Goal: Book appointment/travel/reservation

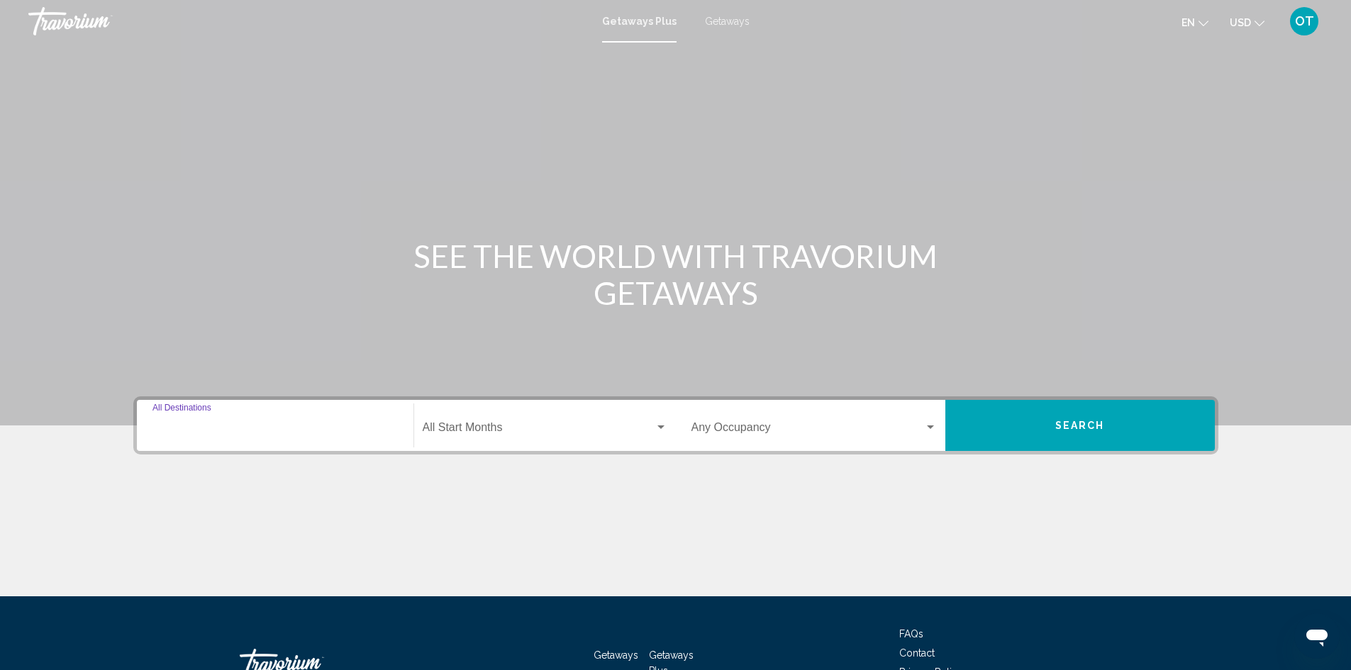
drag, startPoint x: 295, startPoint y: 428, endPoint x: 303, endPoint y: 423, distance: 10.2
click at [303, 423] on div "Destination All Destinations" at bounding box center [274, 425] width 245 height 45
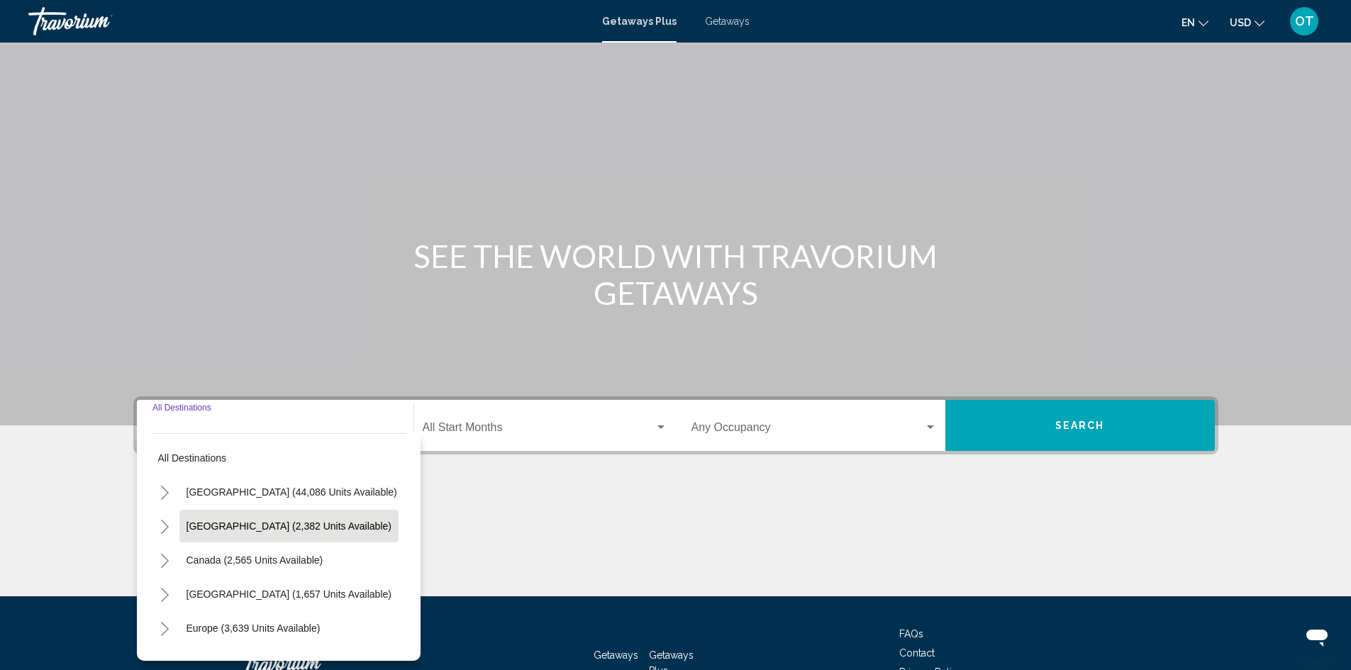
scroll to position [100, 0]
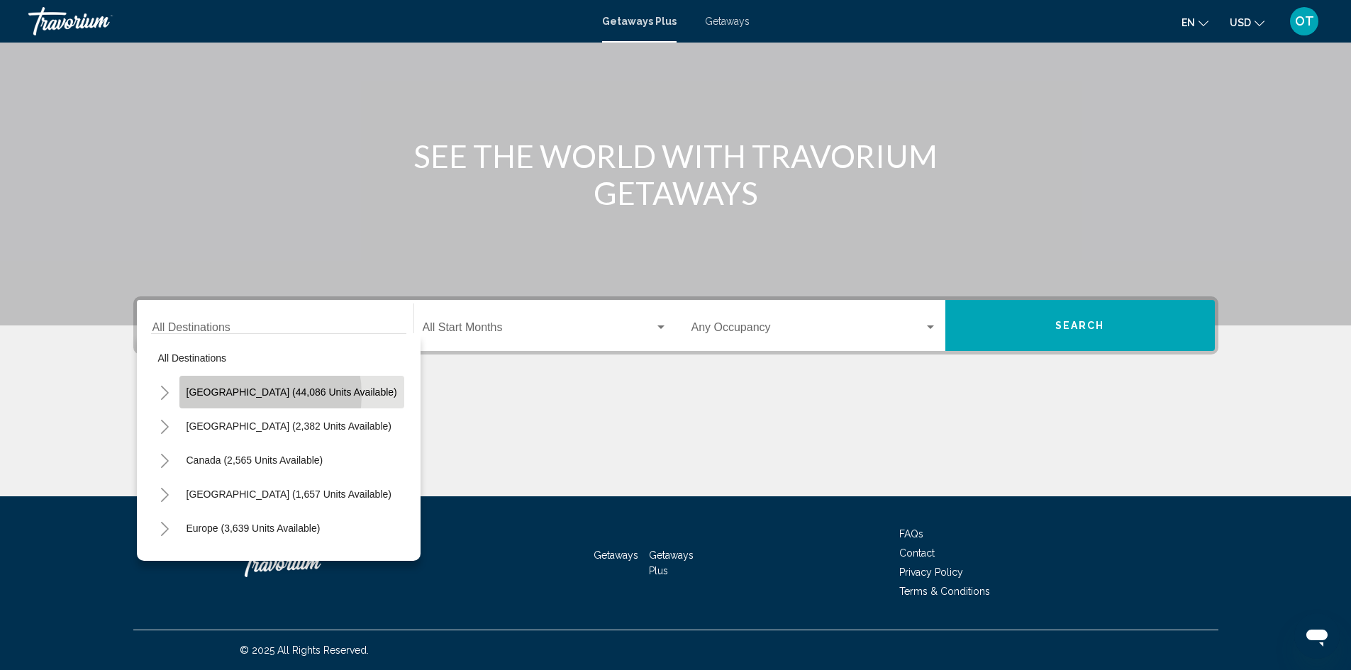
click at [236, 395] on span "[GEOGRAPHIC_DATA] (44,086 units available)" at bounding box center [291, 391] width 211 height 11
type input "**********"
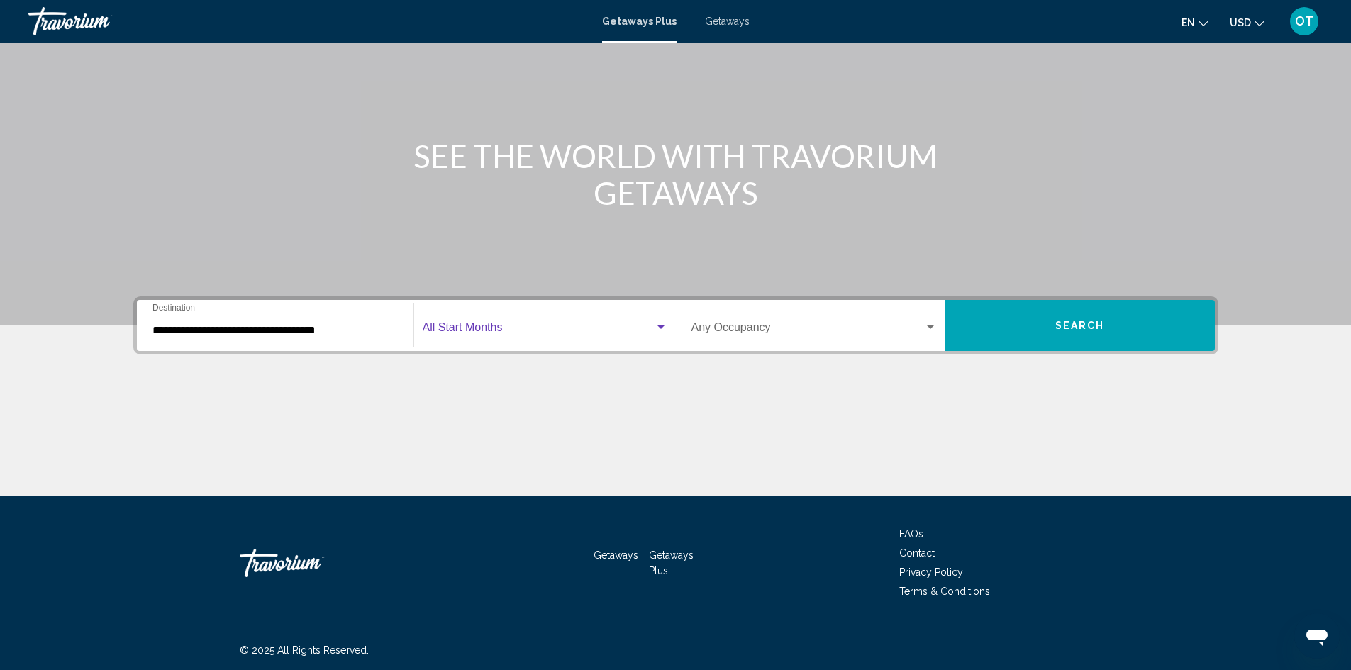
click at [457, 329] on span "Search widget" at bounding box center [539, 330] width 232 height 13
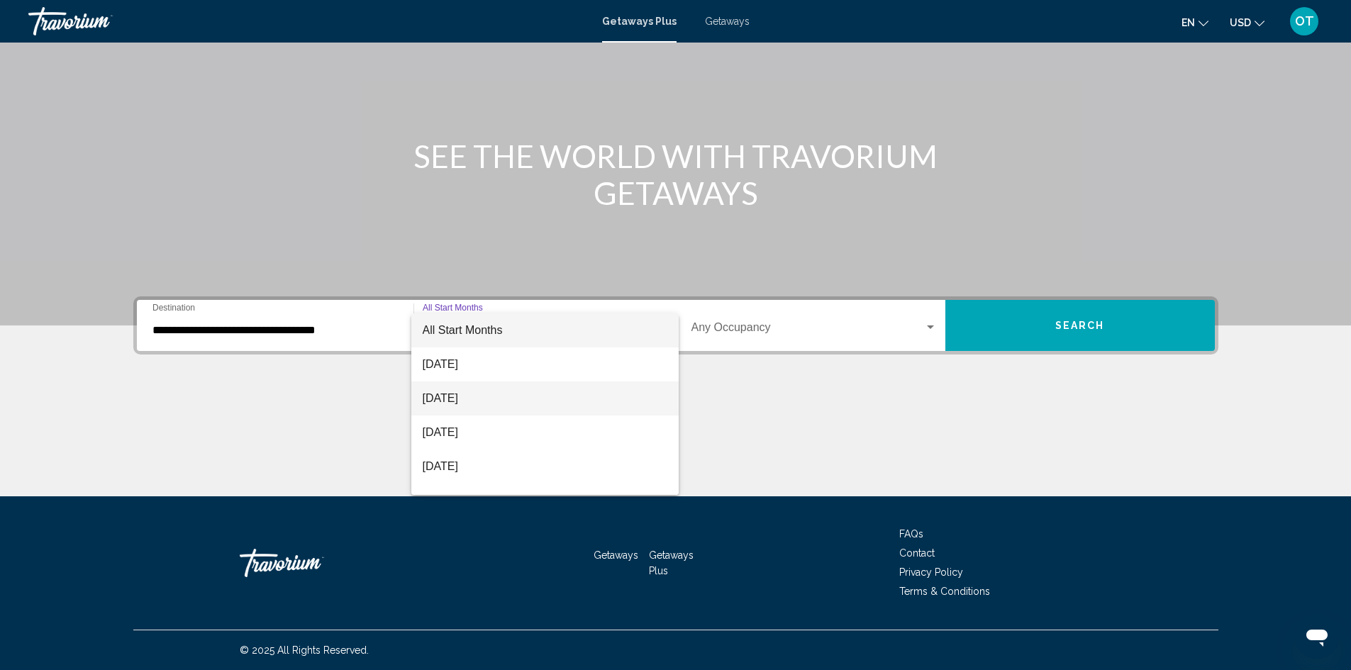
click at [455, 395] on span "[DATE]" at bounding box center [545, 398] width 245 height 34
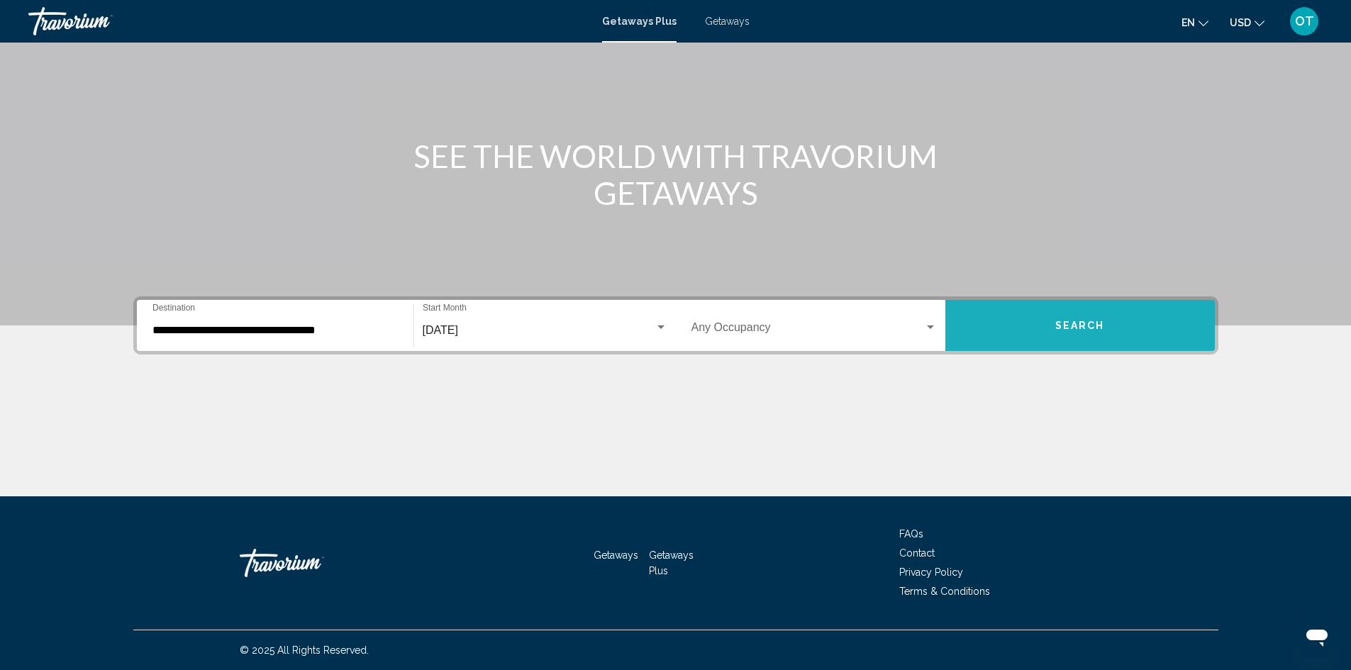
click at [1012, 326] on button "Search" at bounding box center [1079, 325] width 269 height 51
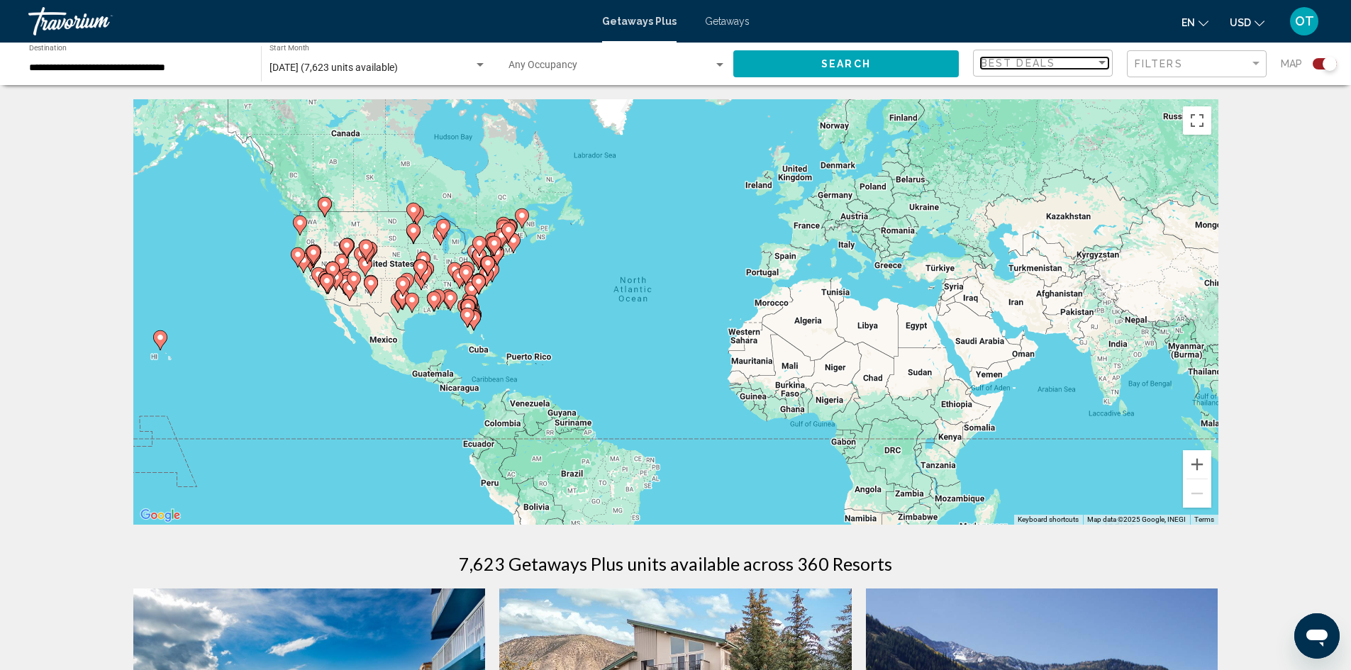
click at [1047, 65] on span "Best Deals" at bounding box center [1017, 62] width 74 height 11
click at [883, 69] on div at bounding box center [675, 335] width 1351 height 670
click at [324, 289] on gmp-advanced-marker "Main content" at bounding box center [327, 283] width 14 height 21
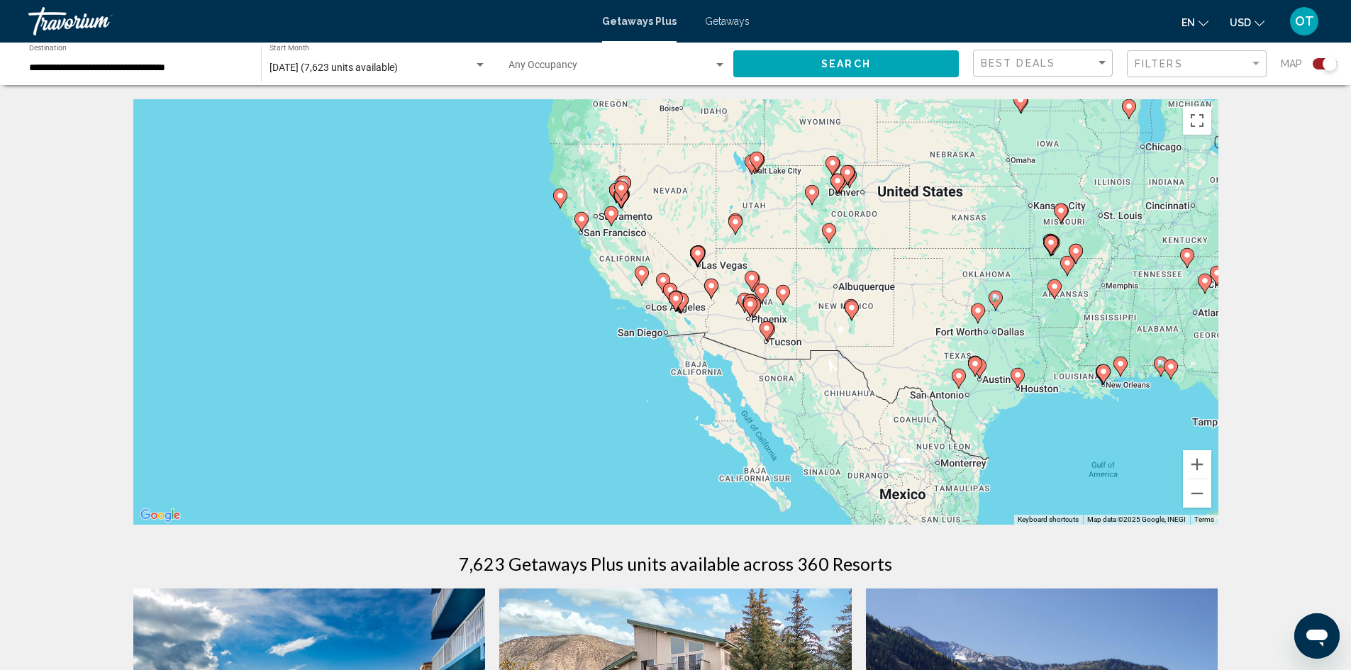
click at [686, 301] on g "Main content" at bounding box center [681, 303] width 14 height 20
click at [658, 293] on gmp-advanced-marker "Main content" at bounding box center [663, 282] width 14 height 21
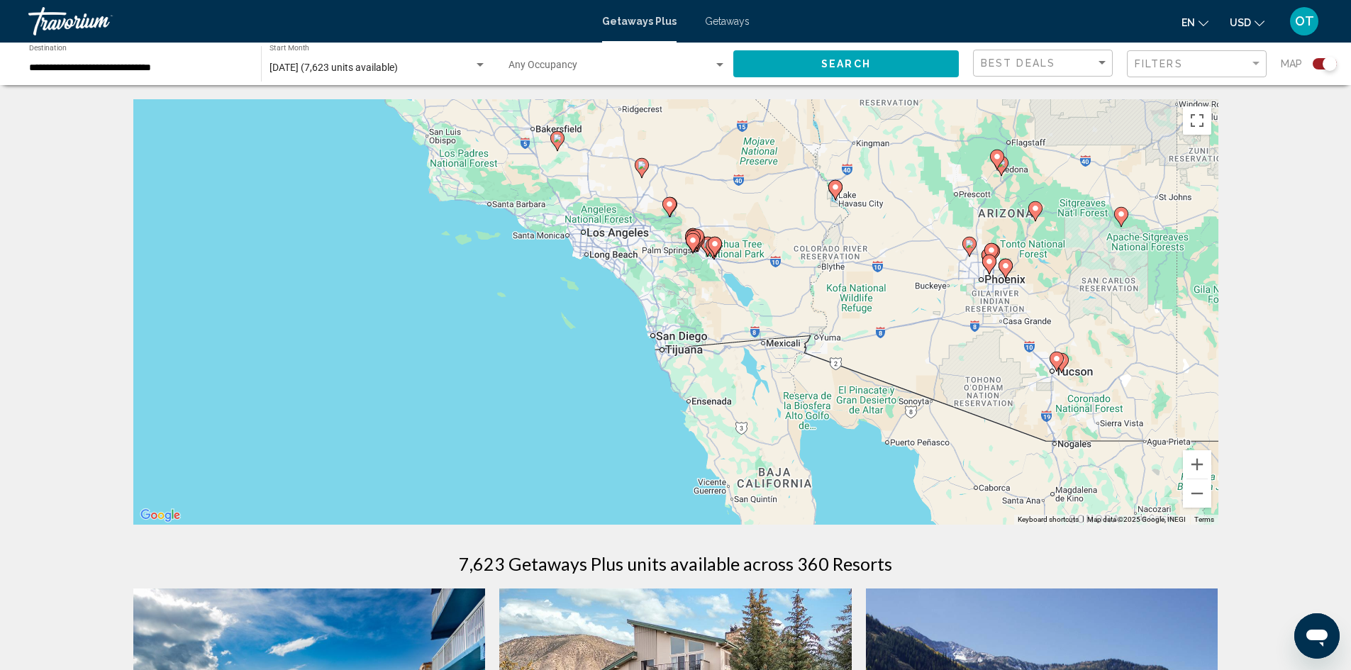
drag, startPoint x: 894, startPoint y: 447, endPoint x: 860, endPoint y: 312, distance: 138.9
click at [860, 312] on div "To activate drag with keyboard, press Alt + Enter. Once in keyboard drag state,…" at bounding box center [675, 311] width 1085 height 425
click at [1200, 465] on button "Zoom in" at bounding box center [1197, 464] width 28 height 28
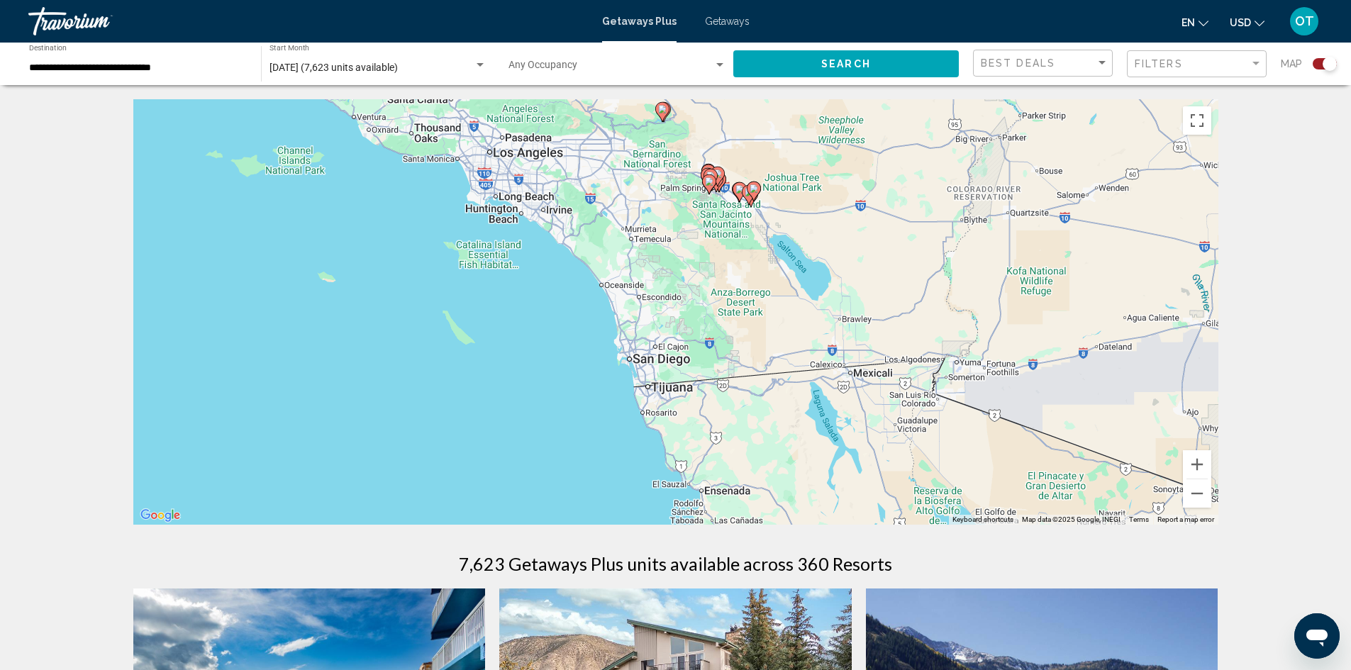
click at [481, 65] on div "Search widget" at bounding box center [479, 65] width 7 height 4
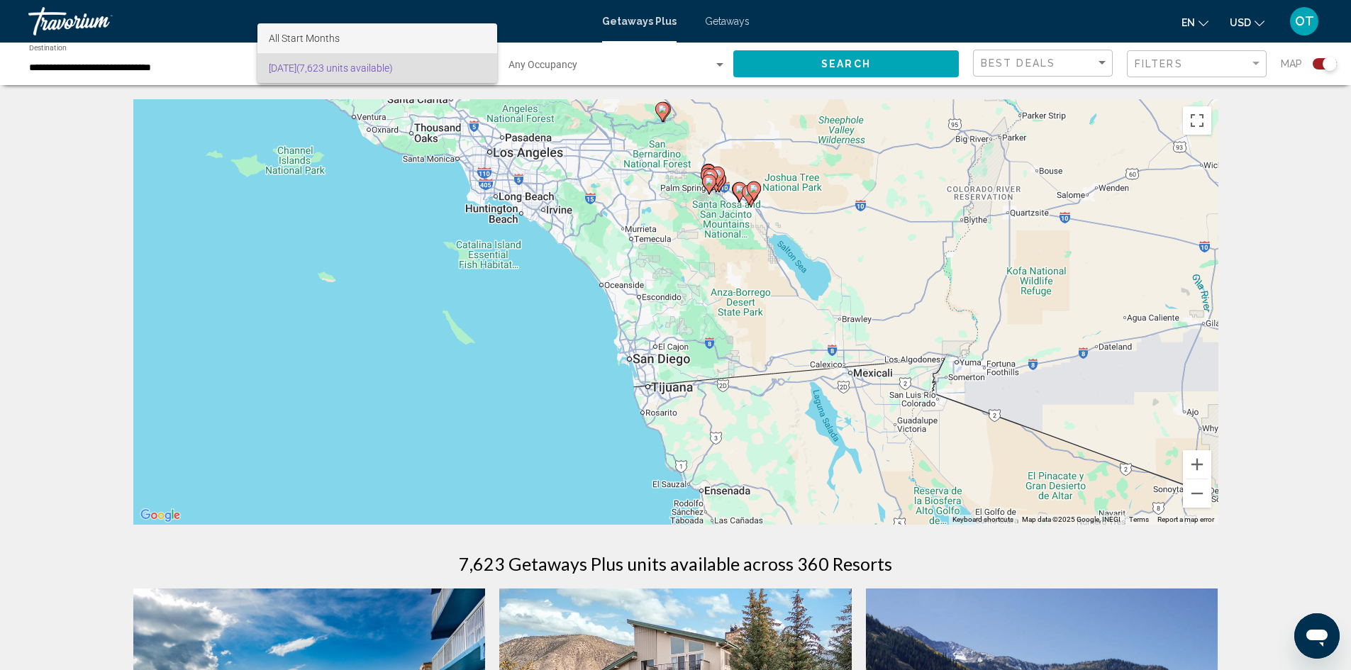
click at [342, 37] on span "All Start Months" at bounding box center [377, 38] width 217 height 30
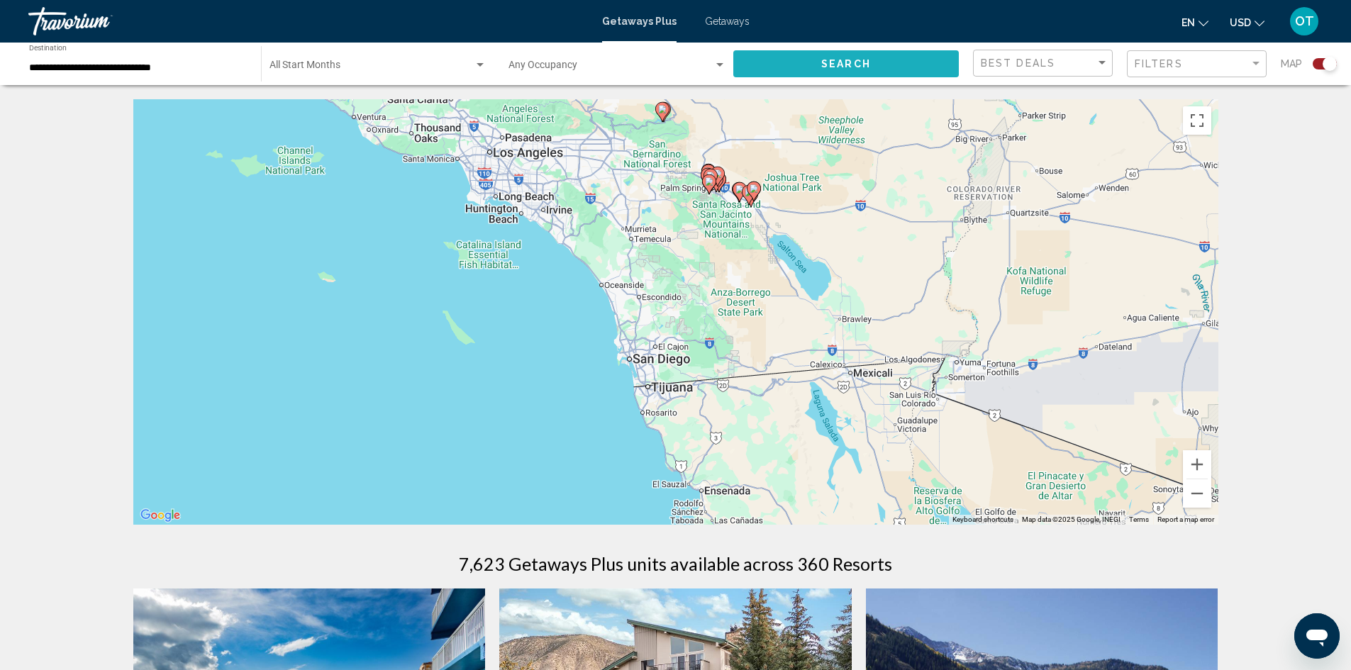
click at [845, 57] on span "Search" at bounding box center [846, 62] width 50 height 11
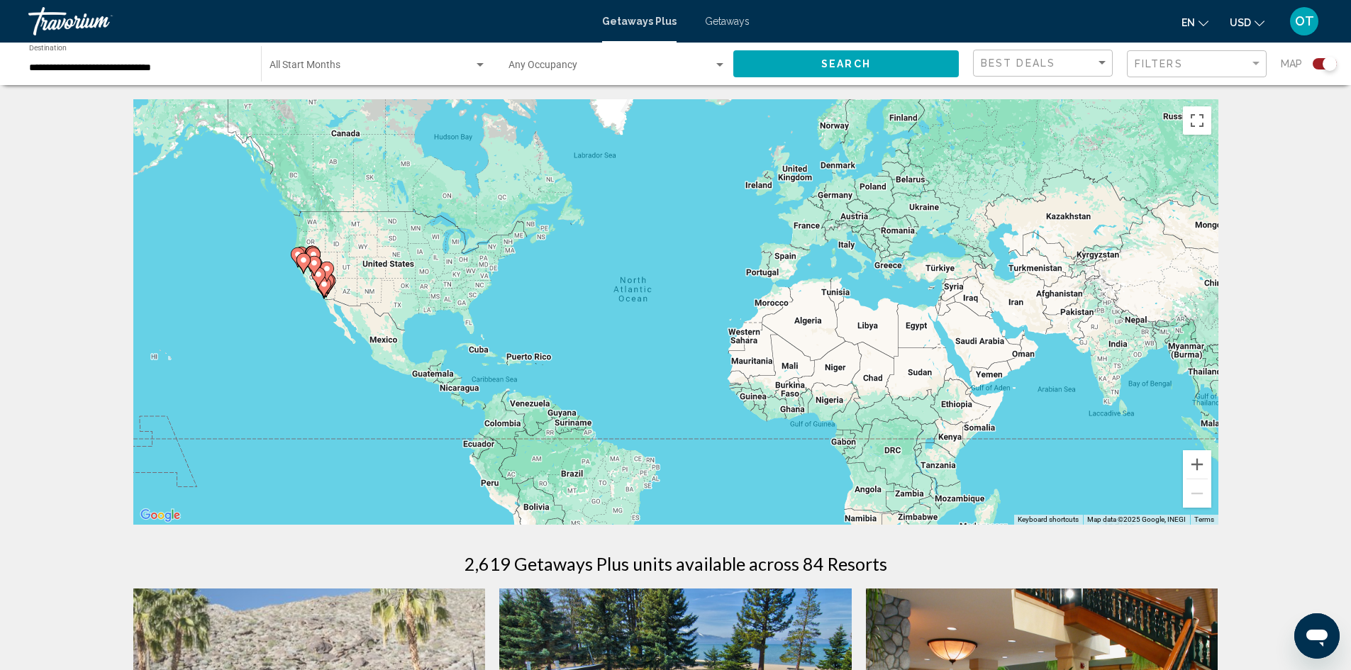
click at [323, 284] on gmp-advanced-marker "Main content" at bounding box center [318, 277] width 14 height 21
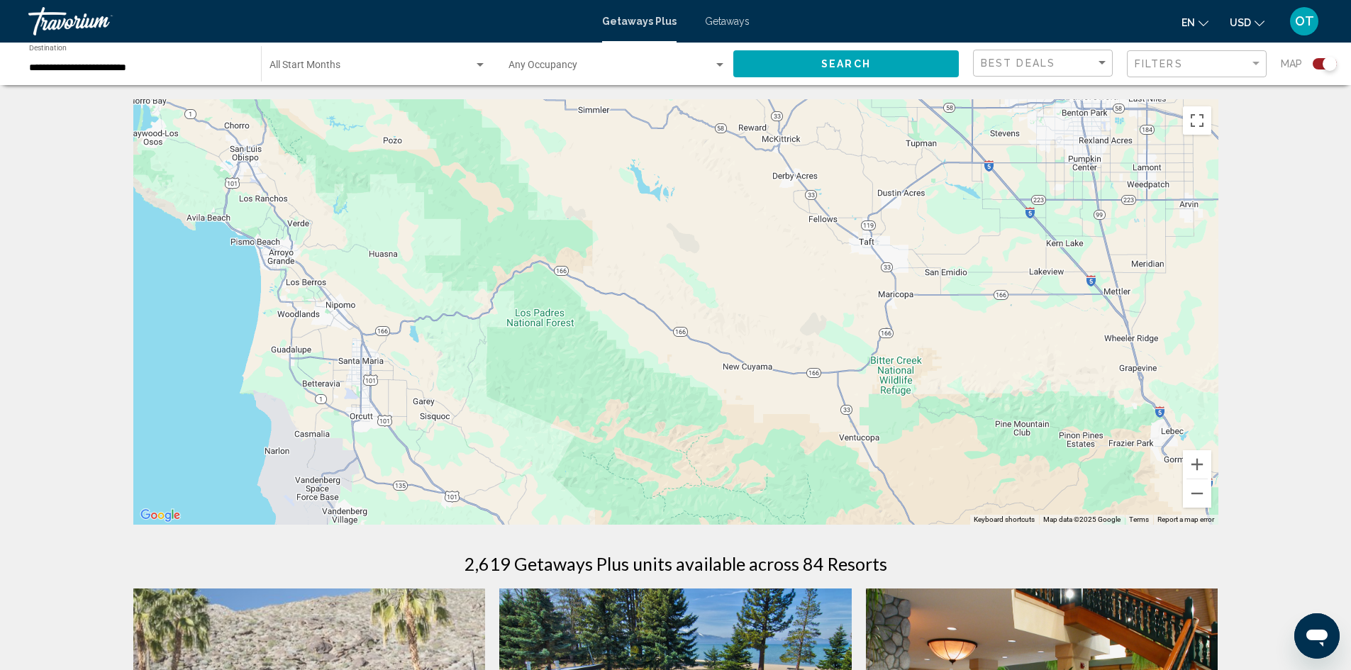
drag, startPoint x: 453, startPoint y: 354, endPoint x: 1039, endPoint y: 312, distance: 587.8
click at [1039, 312] on div "To activate drag with keyboard, press Alt + Enter. Once in keyboard drag state,…" at bounding box center [675, 311] width 1085 height 425
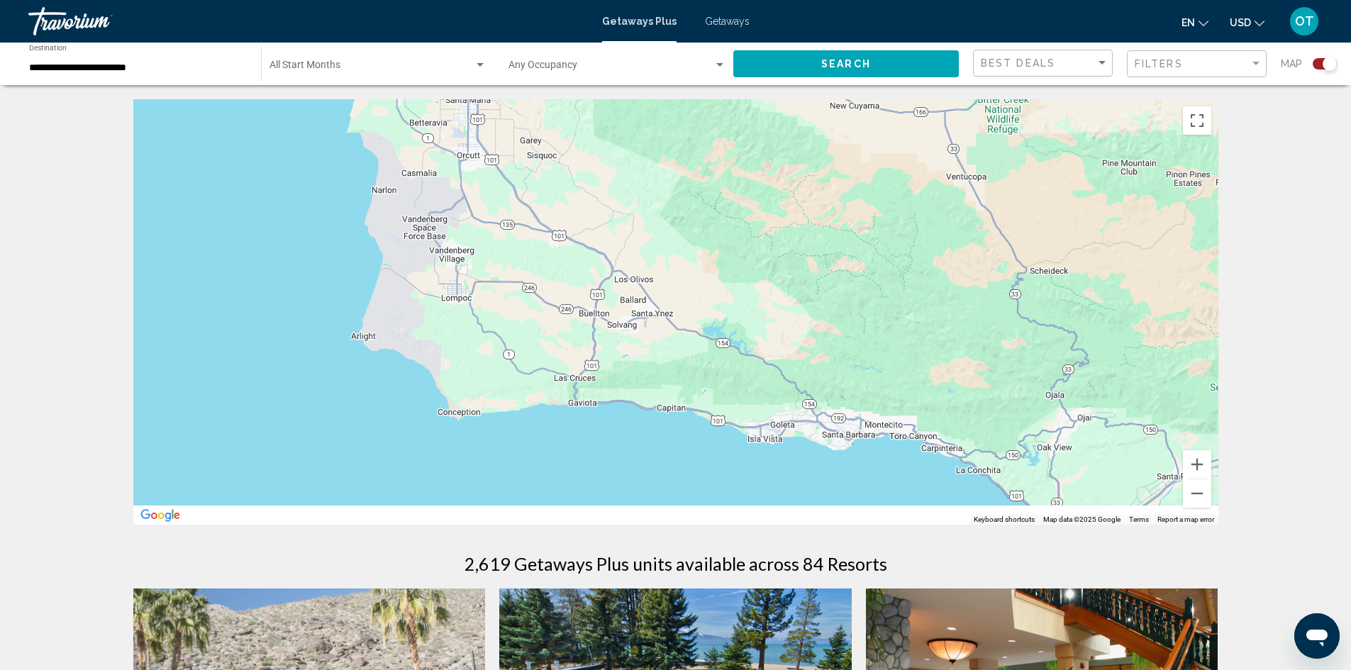
drag, startPoint x: 625, startPoint y: 413, endPoint x: 668, endPoint y: 219, distance: 199.0
click at [668, 219] on div "To activate drag with keyboard, press Alt + Enter. Once in keyboard drag state,…" at bounding box center [675, 311] width 1085 height 425
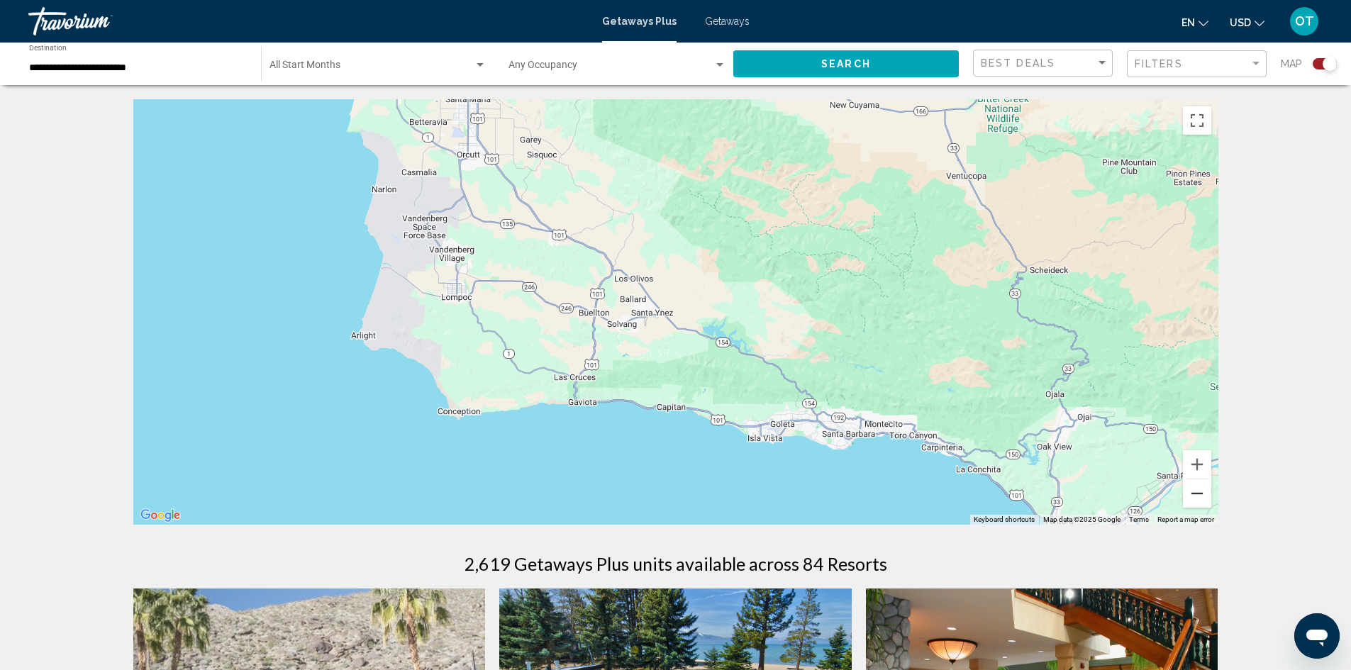
click at [1191, 491] on button "Zoom out" at bounding box center [1197, 493] width 28 height 28
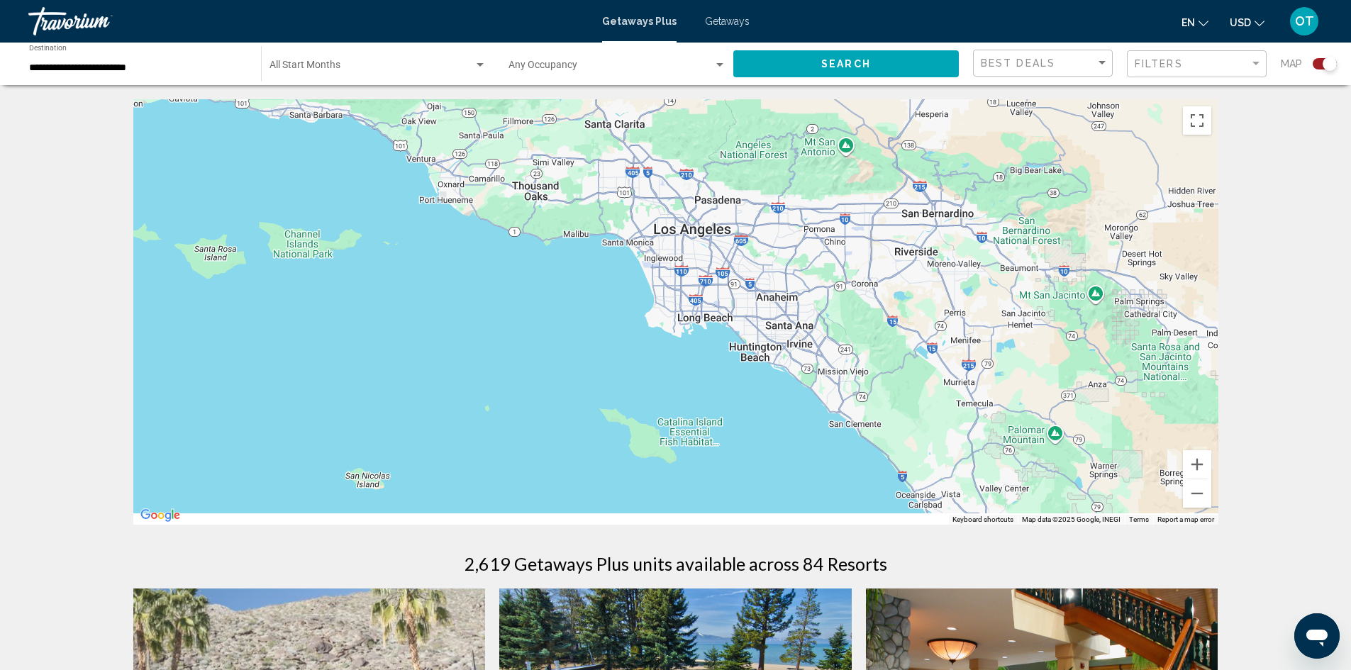
drag, startPoint x: 1050, startPoint y: 474, endPoint x: 600, endPoint y: 215, distance: 519.3
click at [600, 215] on div "To activate drag with keyboard, press Alt + Enter. Once in keyboard drag state,…" at bounding box center [675, 311] width 1085 height 425
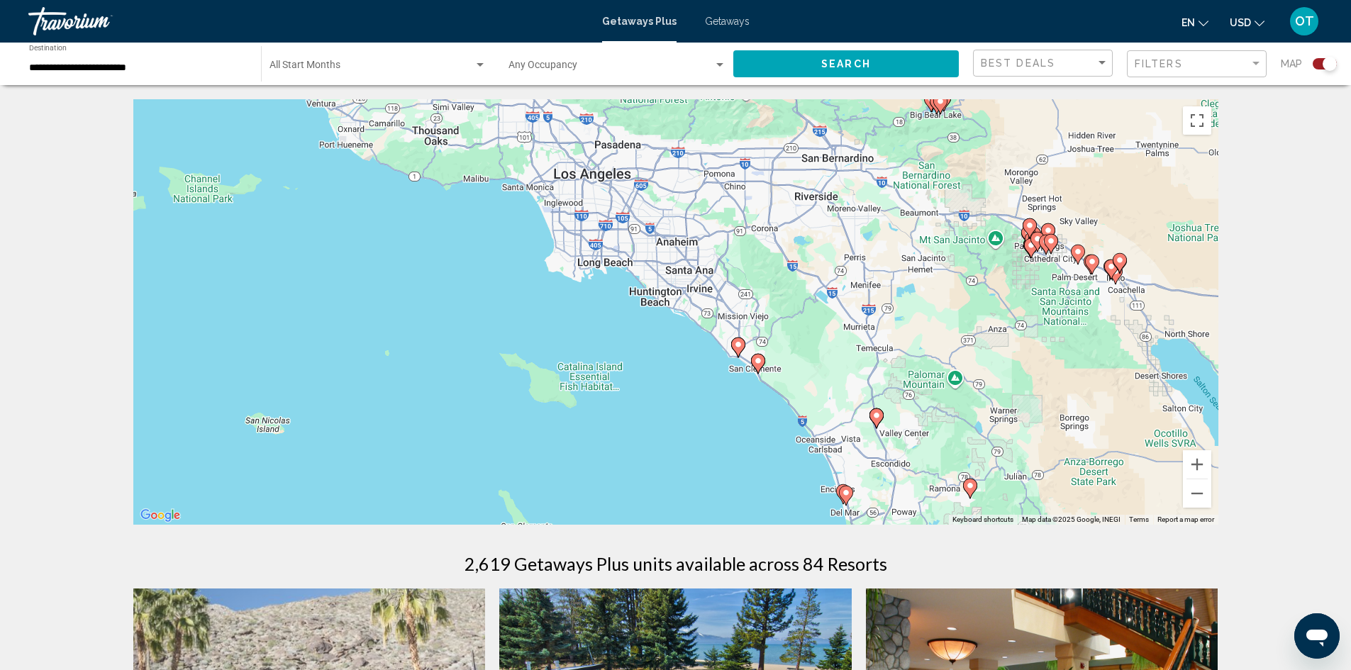
drag, startPoint x: 907, startPoint y: 374, endPoint x: 781, endPoint y: 302, distance: 144.5
click at [786, 304] on div "To activate drag with keyboard, press Alt + Enter. Once in keyboard drag state,…" at bounding box center [675, 311] width 1085 height 425
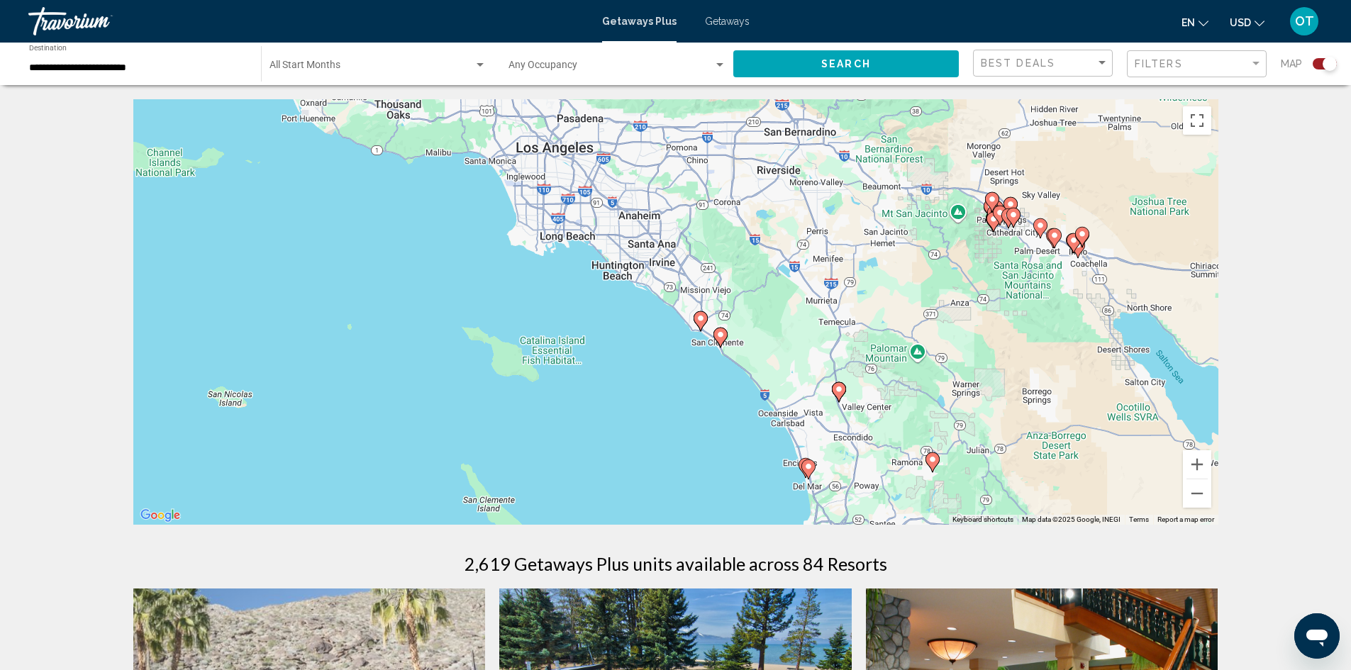
click at [720, 334] on image "Main content" at bounding box center [720, 334] width 9 height 9
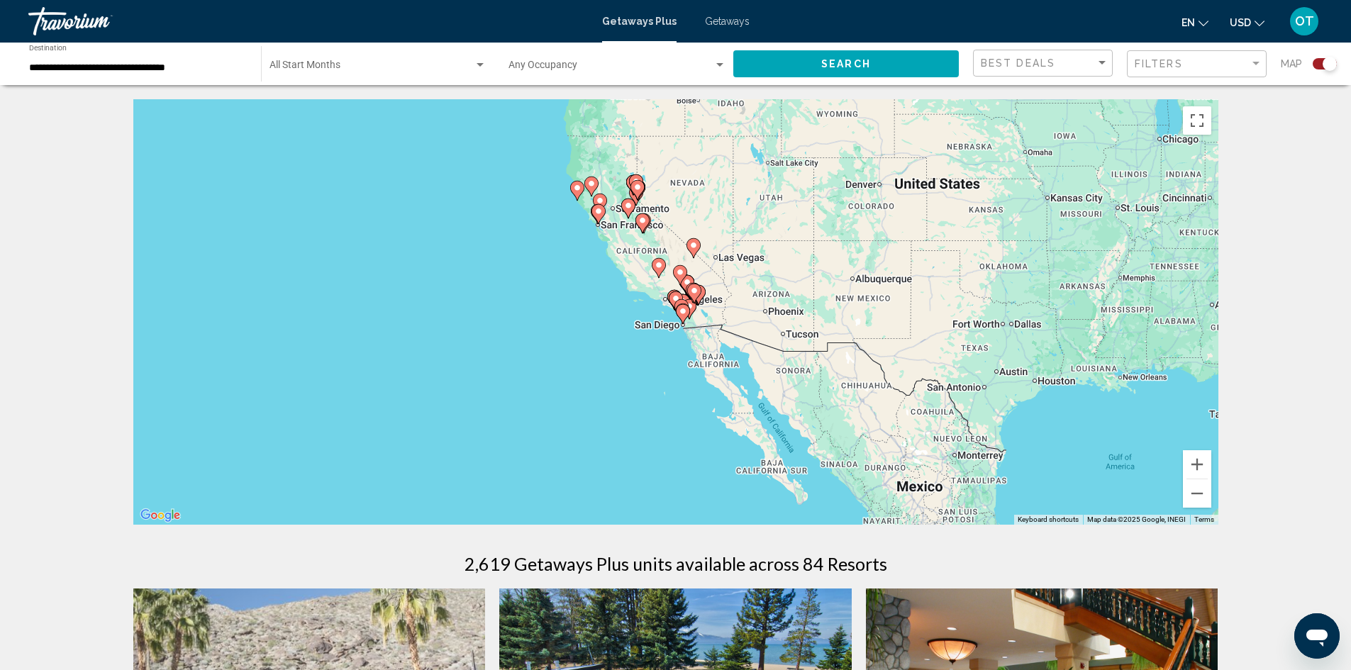
click at [673, 293] on icon "Main content" at bounding box center [675, 301] width 13 height 18
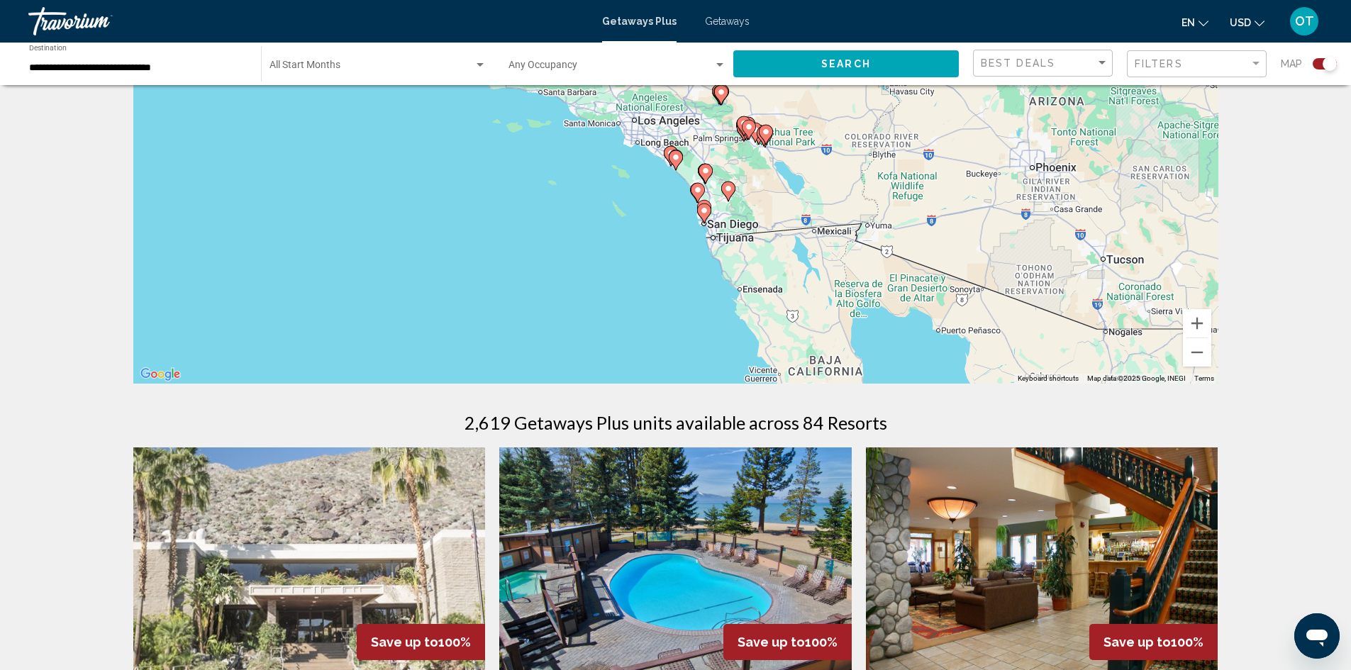
scroll to position [142, 0]
click at [1200, 323] on button "Zoom in" at bounding box center [1197, 322] width 28 height 28
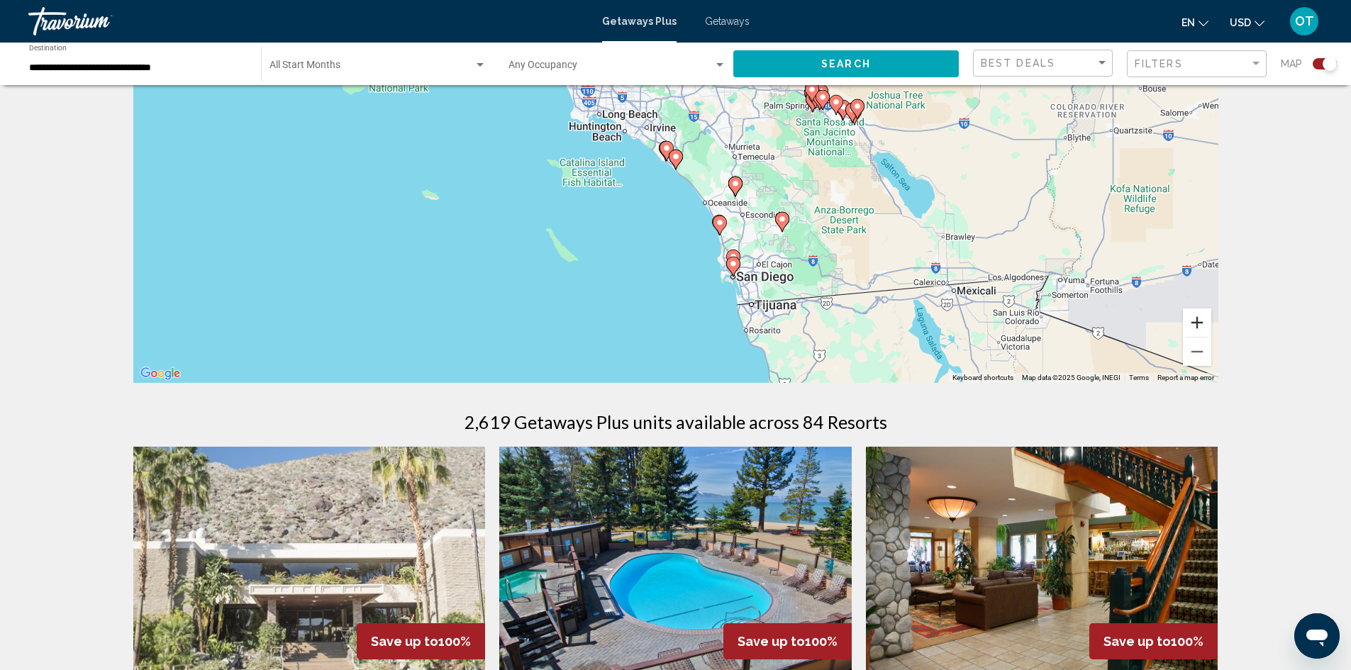
click at [1199, 323] on button "Zoom in" at bounding box center [1197, 322] width 28 height 28
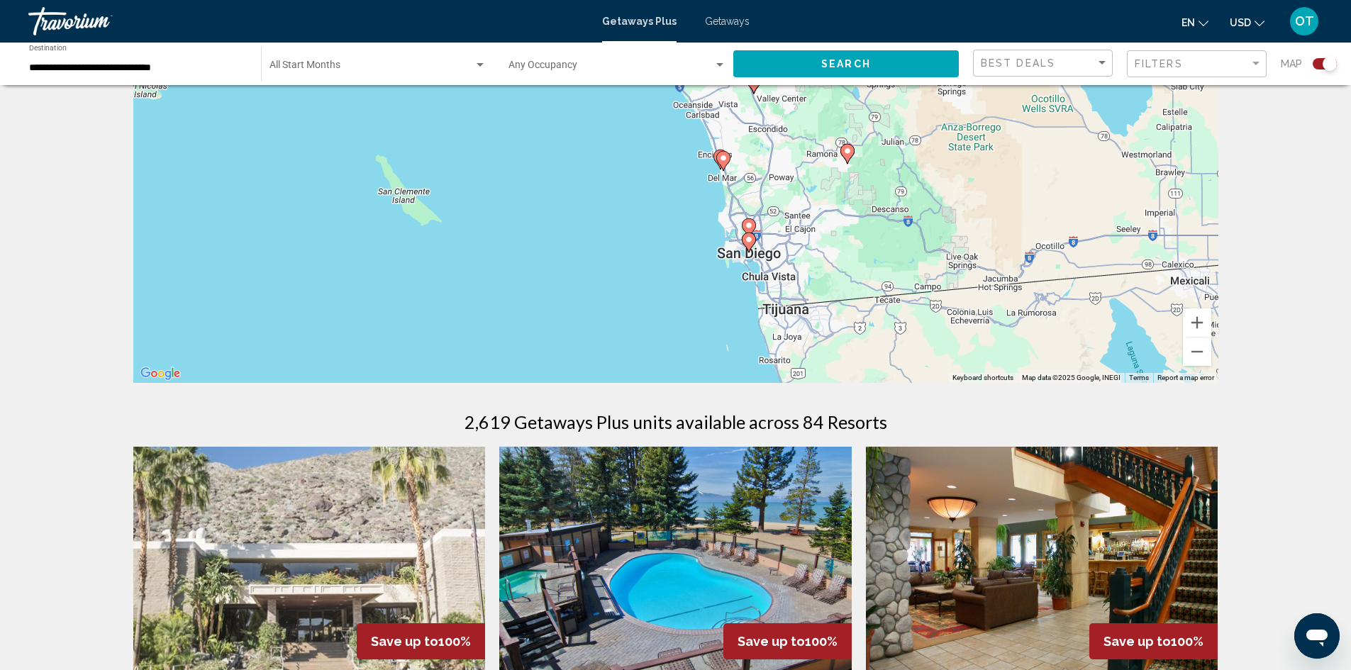
drag, startPoint x: 1015, startPoint y: 306, endPoint x: 973, endPoint y: 172, distance: 140.4
click at [973, 172] on div "To activate drag with keyboard, press Alt + Enter. Once in keyboard drag state,…" at bounding box center [675, 169] width 1085 height 425
click at [745, 234] on icon "Main content" at bounding box center [748, 242] width 13 height 18
type input "**********"
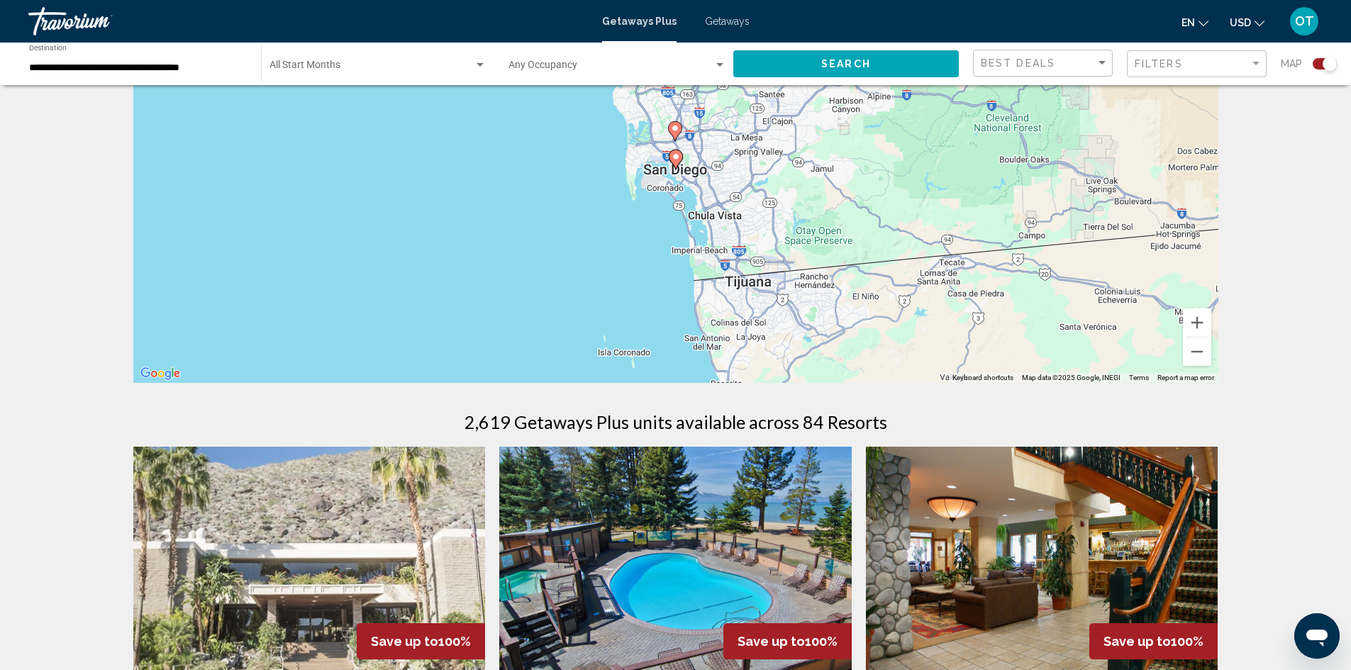
click at [671, 126] on image "Main content" at bounding box center [675, 128] width 9 height 9
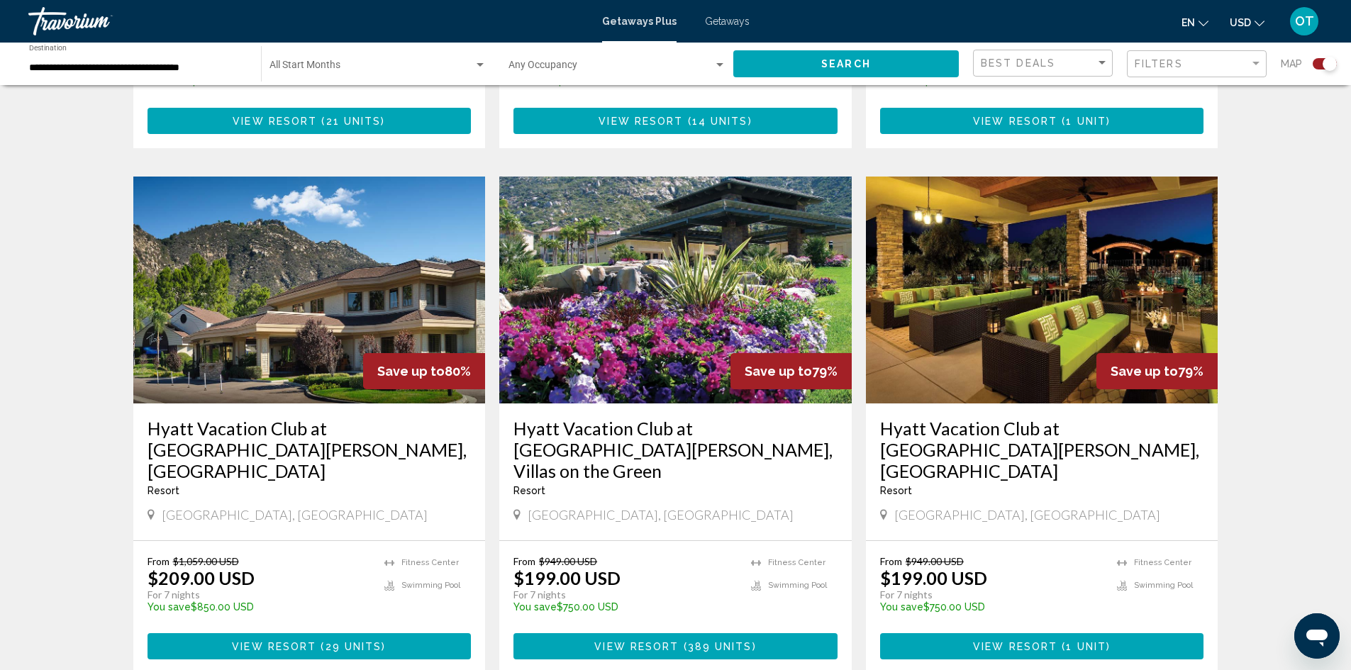
scroll to position [1985, 0]
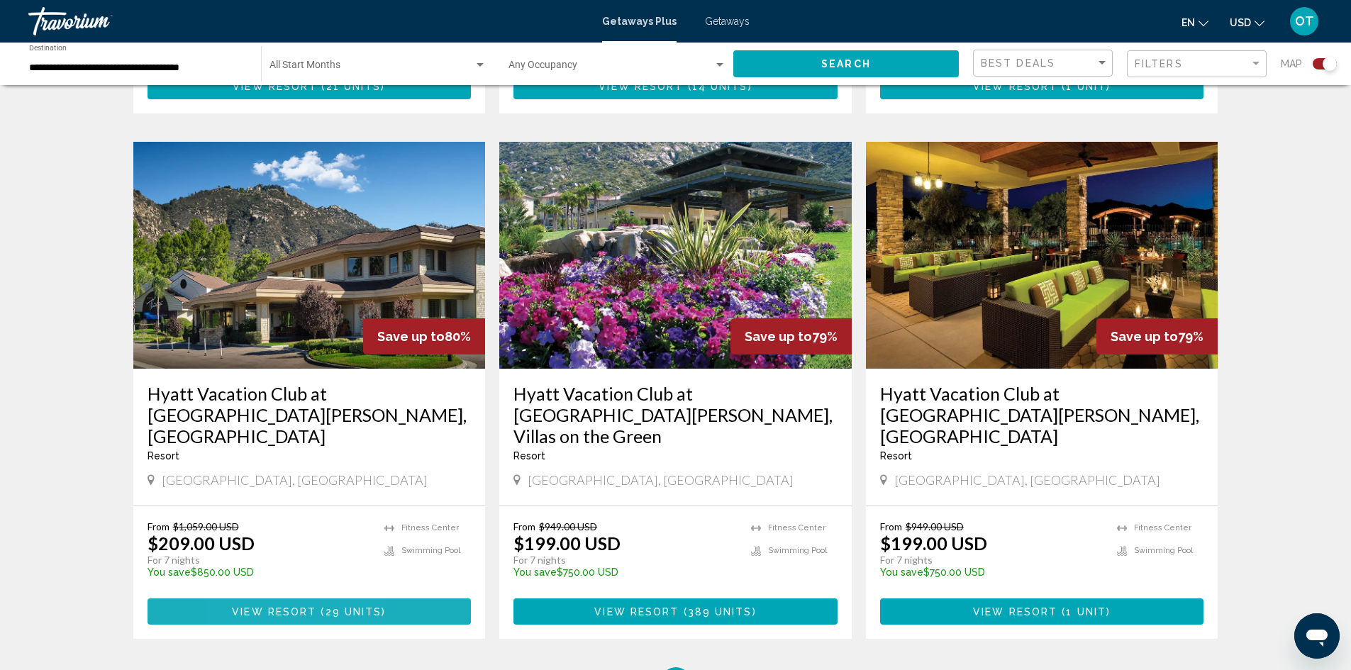
click at [248, 606] on span "View Resort" at bounding box center [274, 611] width 84 height 11
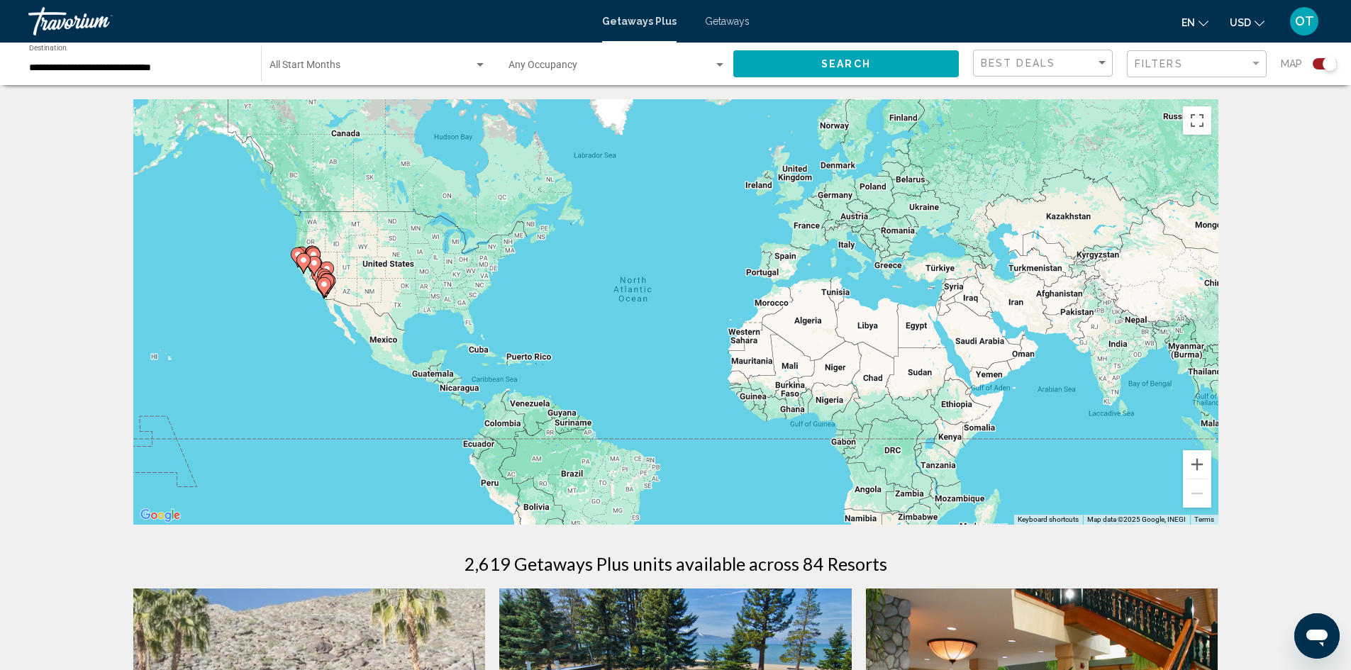
click at [325, 271] on icon "Main content" at bounding box center [325, 281] width 14 height 20
type input "**********"
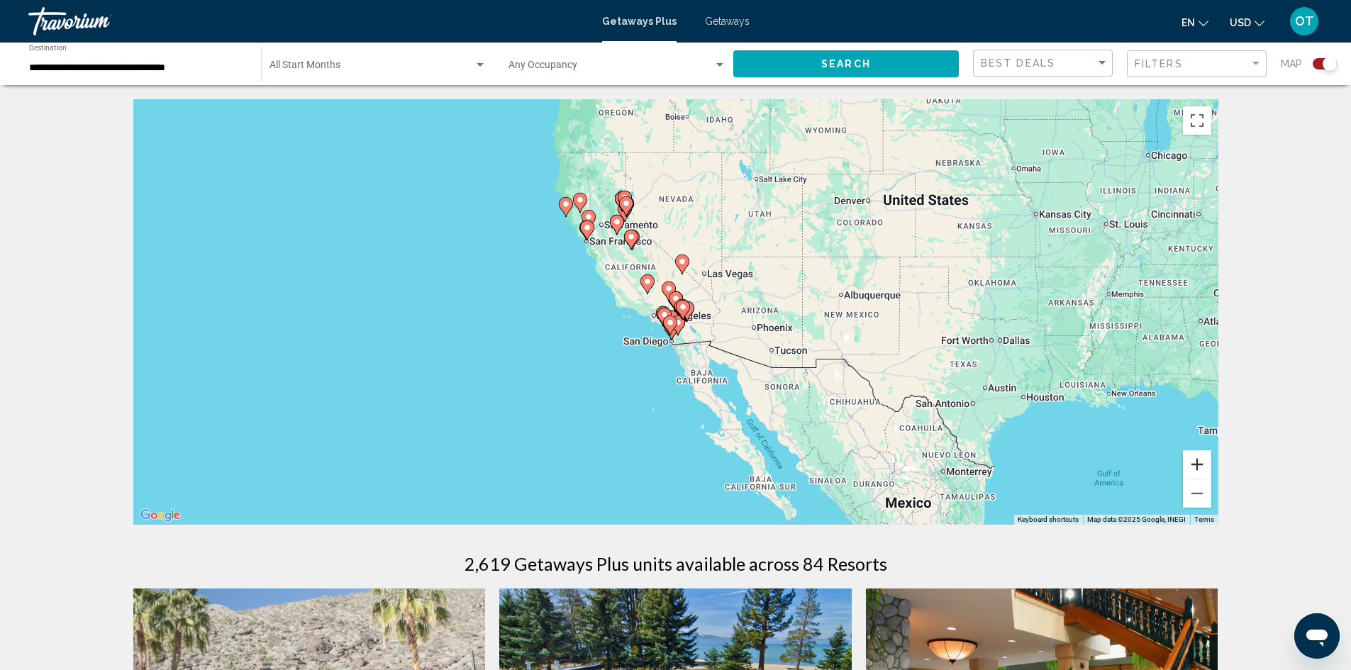
click at [1194, 465] on button "Zoom in" at bounding box center [1197, 464] width 28 height 28
